Goal: Book appointment/travel/reservation

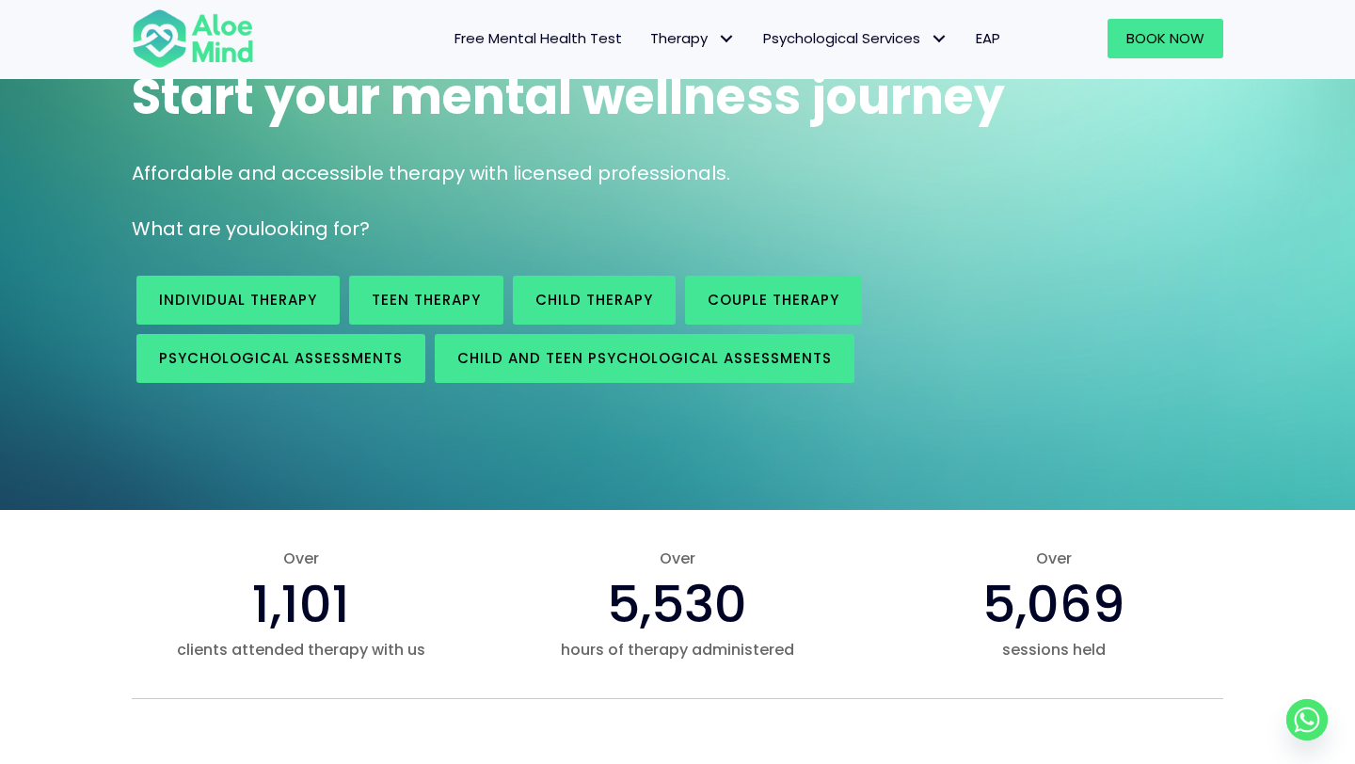
scroll to position [200, 0]
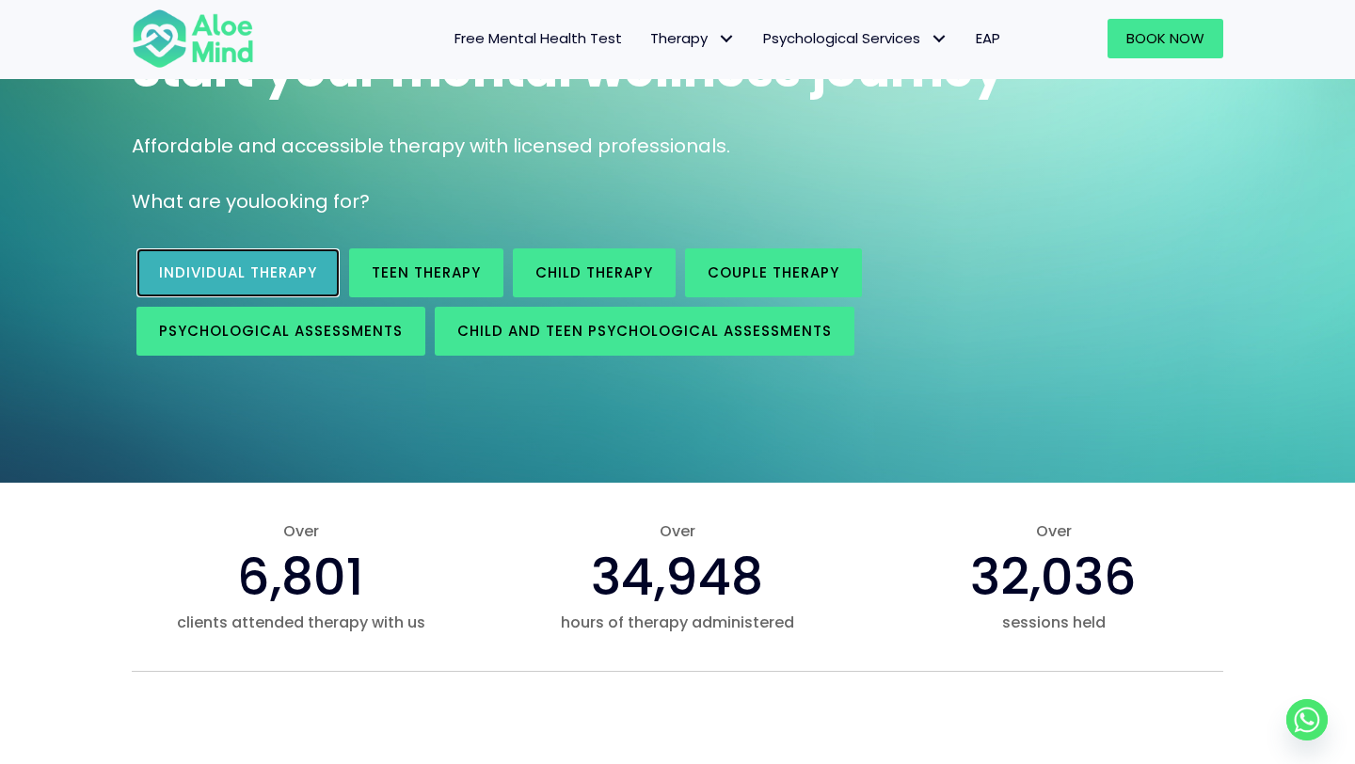
click at [234, 252] on link "Individual therapy" at bounding box center [237, 272] width 203 height 49
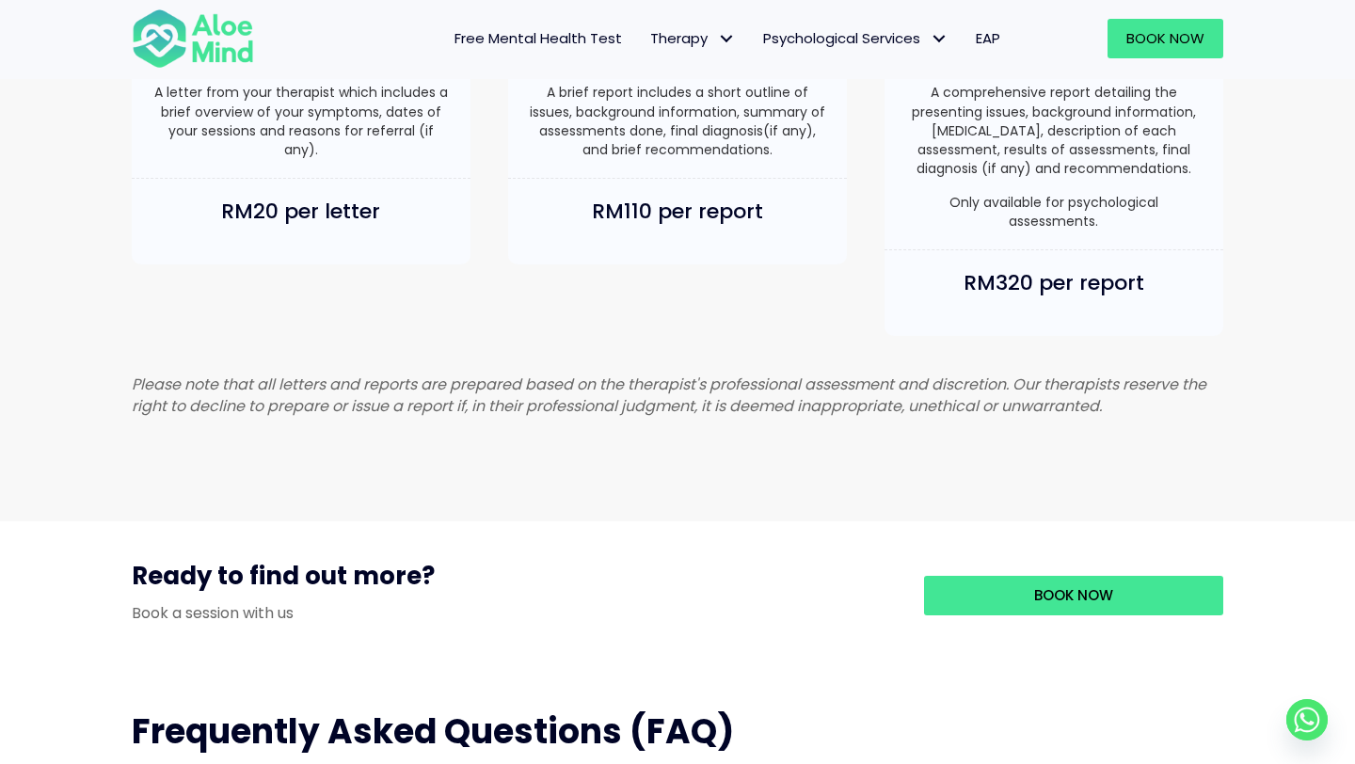
scroll to position [1351, 0]
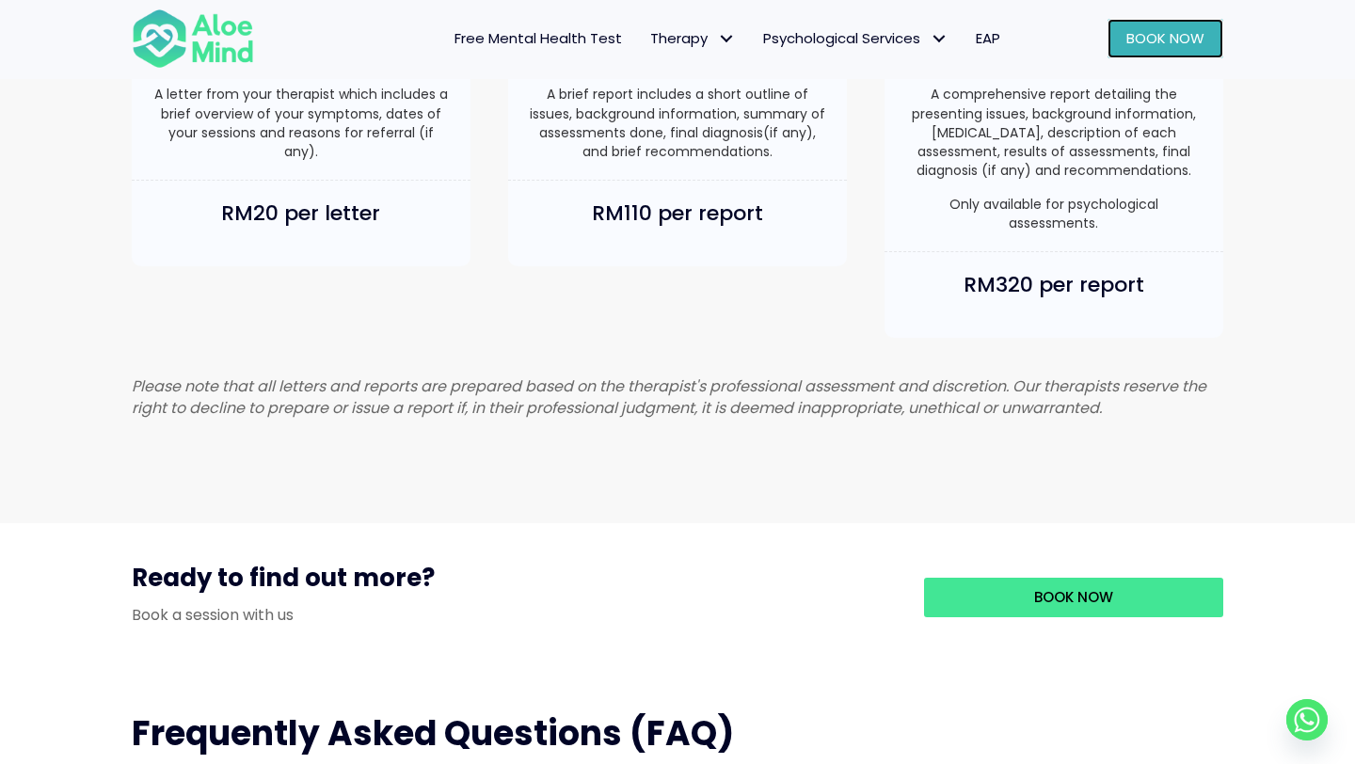
click at [1159, 53] on link "Book Now" at bounding box center [1165, 39] width 116 height 40
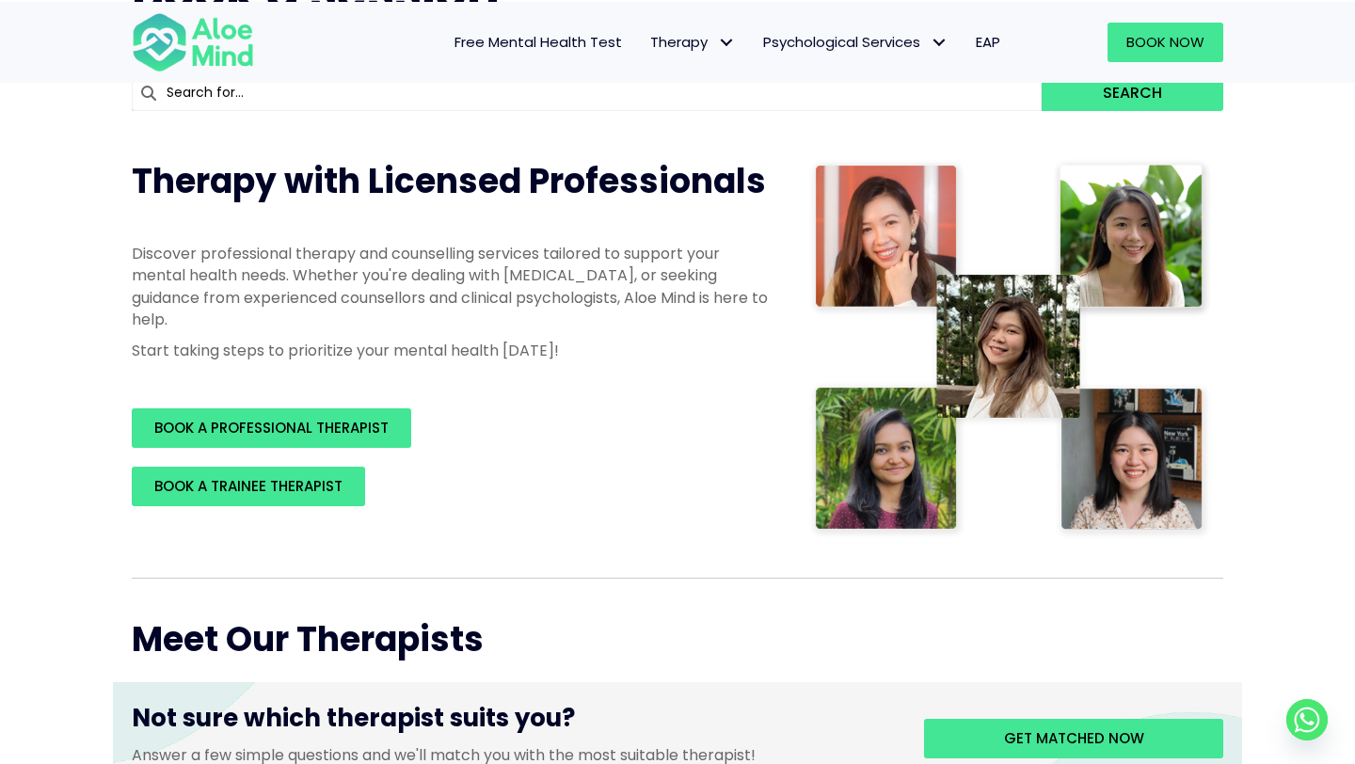
scroll to position [187, 0]
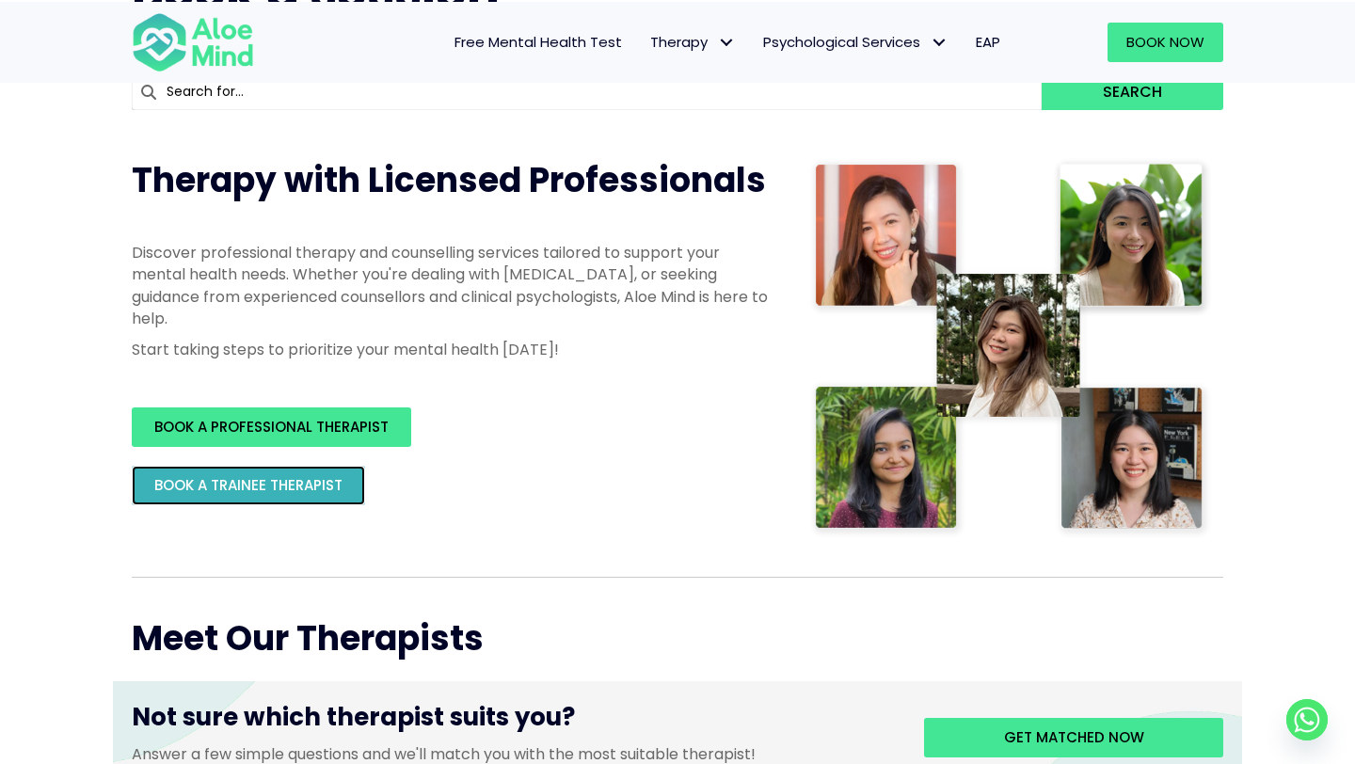
click at [313, 489] on span "BOOK A TRAINEE THERAPIST" at bounding box center [248, 485] width 188 height 20
